Goal: Information Seeking & Learning: Check status

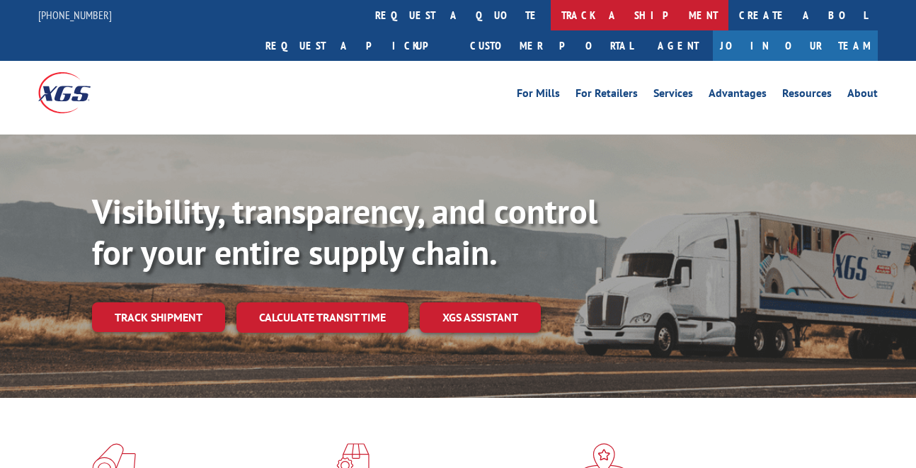
click at [551, 13] on link "track a shipment" at bounding box center [640, 15] width 178 height 30
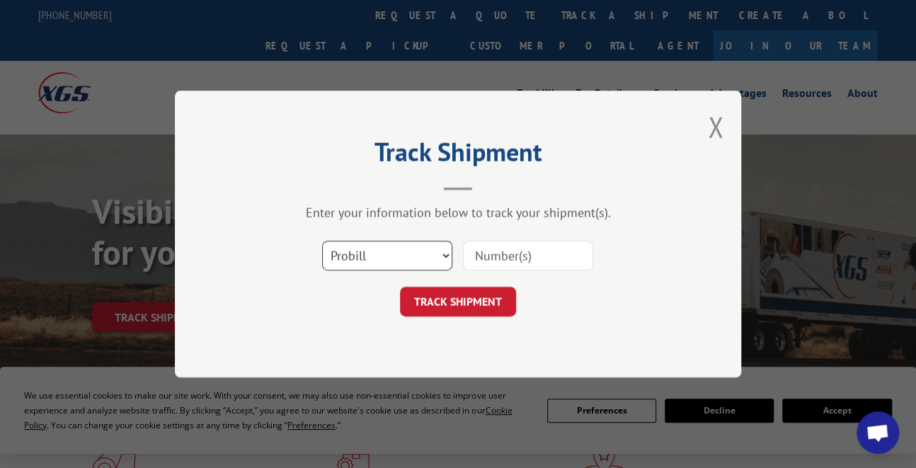
click at [388, 257] on select "Select category... Probill BOL PO" at bounding box center [387, 256] width 130 height 30
select select "bol"
click at [322, 241] on select "Select category... Probill BOL PO" at bounding box center [387, 256] width 130 height 30
click at [490, 258] on input at bounding box center [528, 256] width 130 height 30
type input "1"
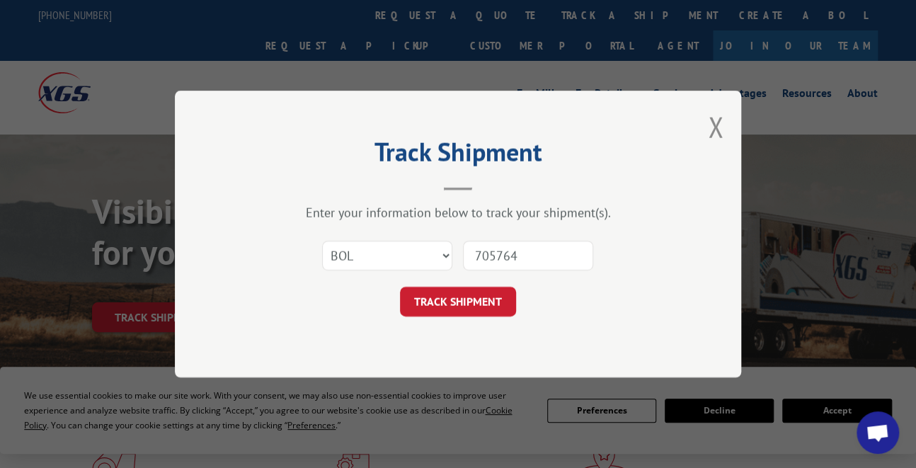
type input "7057643"
click button "TRACK SHIPMENT" at bounding box center [458, 302] width 116 height 30
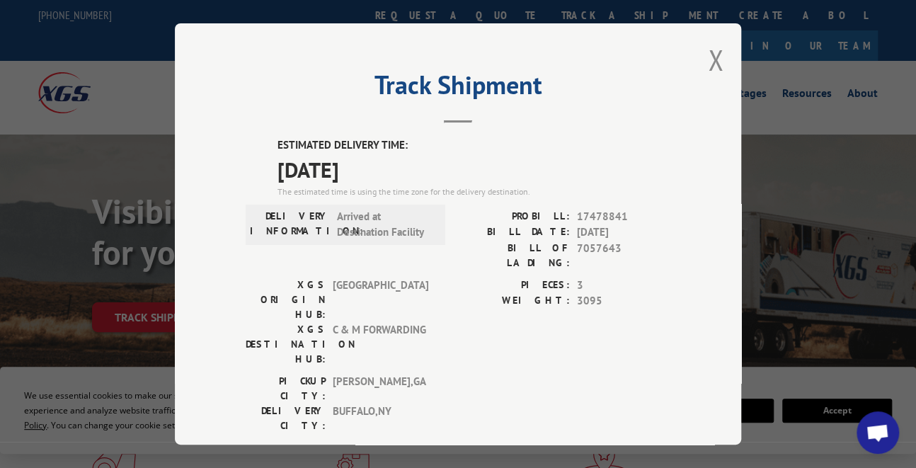
click at [700, 64] on div "Track Shipment ESTIMATED DELIVERY TIME: [DATE] The estimated time is using the …" at bounding box center [458, 233] width 567 height 421
click at [710, 50] on button "Close modal" at bounding box center [716, 60] width 16 height 38
